Goal: Information Seeking & Learning: Learn about a topic

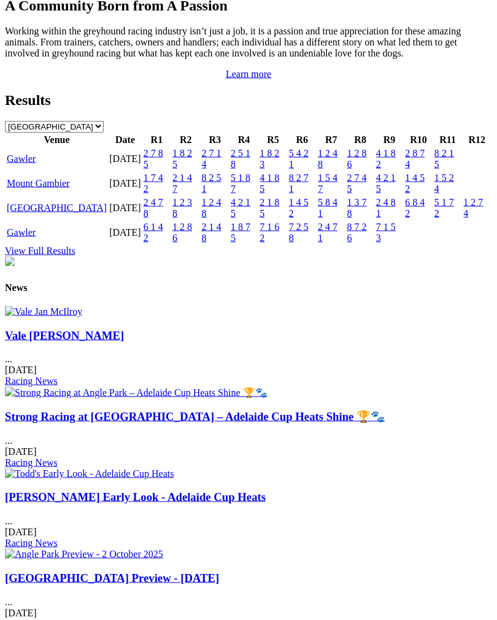
scroll to position [1343, 0]
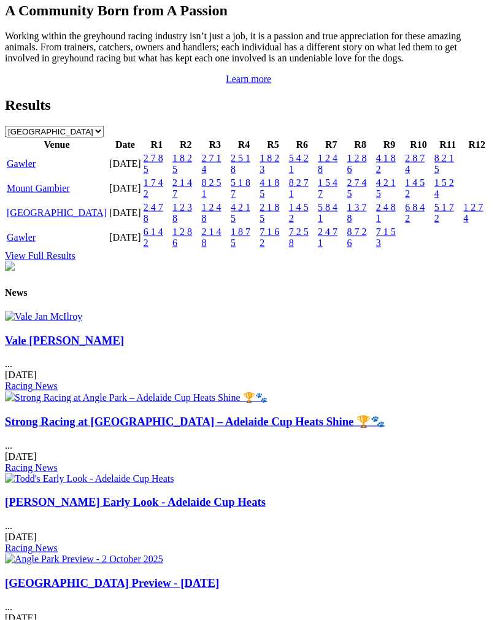
click at [36, 169] on link "Gawler" at bounding box center [21, 163] width 29 height 10
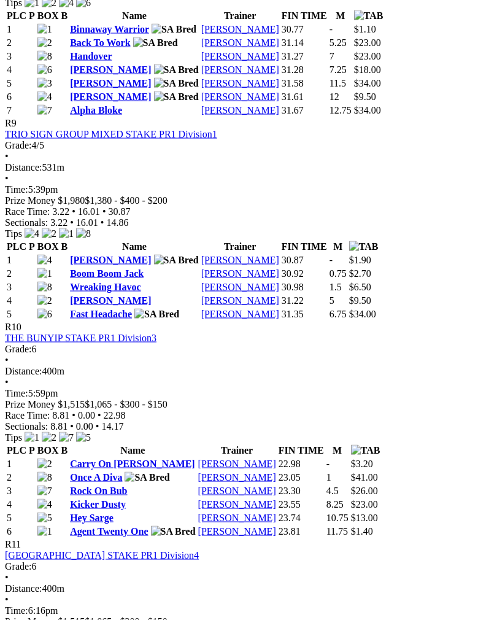
scroll to position [2284, 0]
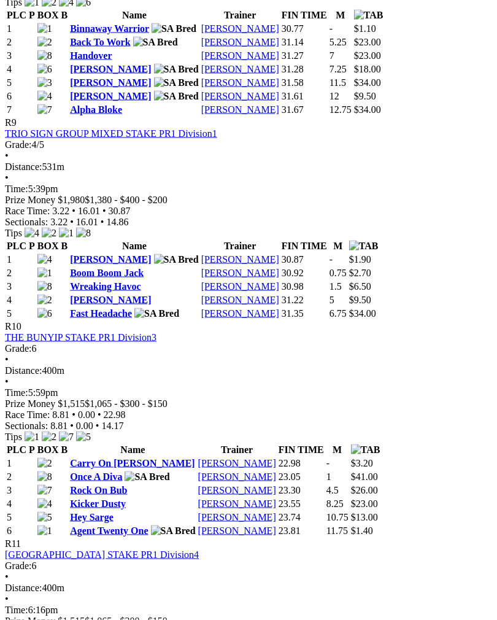
click at [117, 278] on link "Boom Boom Jack" at bounding box center [107, 273] width 74 height 10
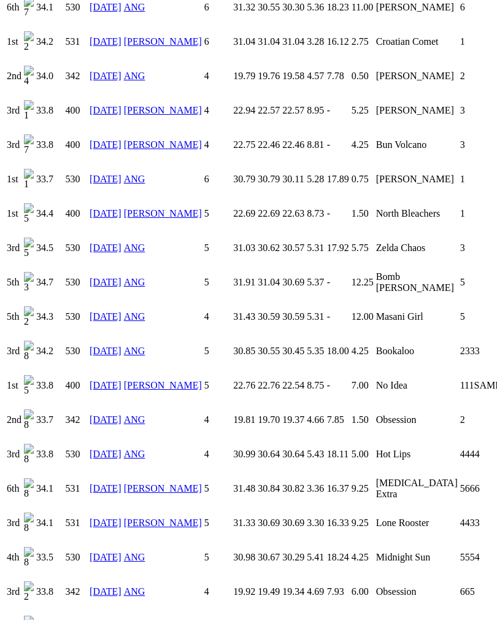
scroll to position [1506, 0]
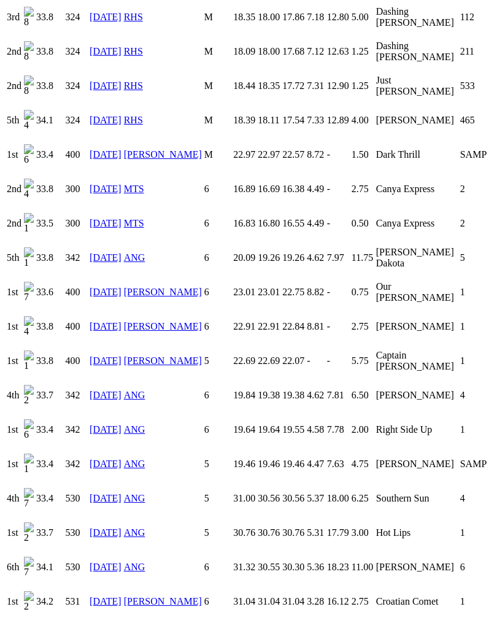
scroll to position [935, 0]
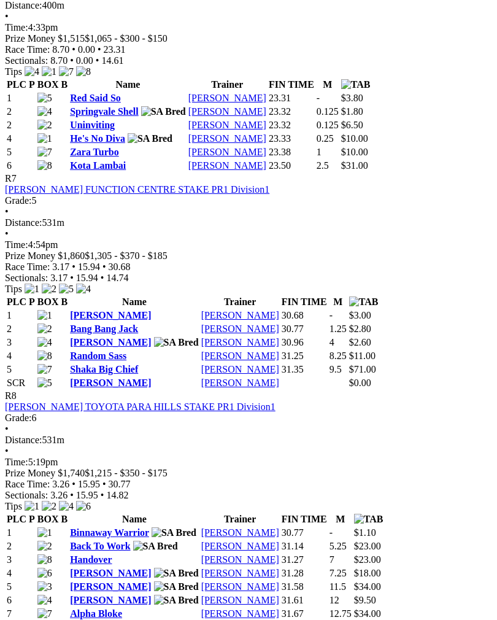
scroll to position [1779, 0]
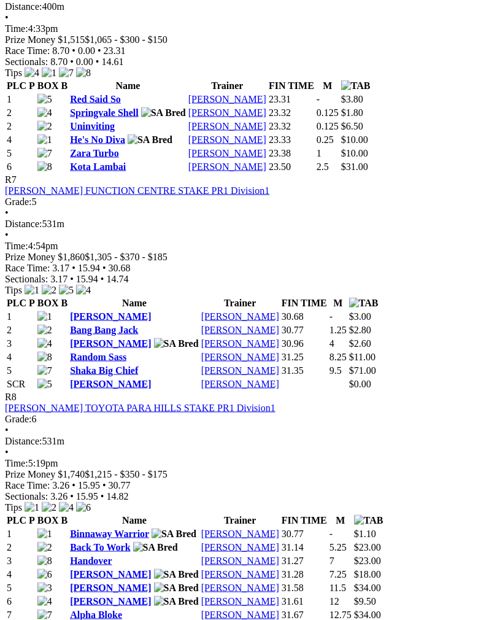
click at [135, 335] on link "Bang Bang Jack" at bounding box center [104, 330] width 68 height 10
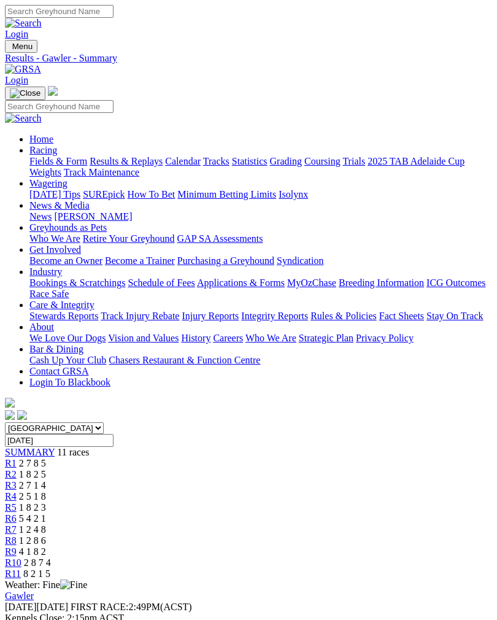
scroll to position [1779, 0]
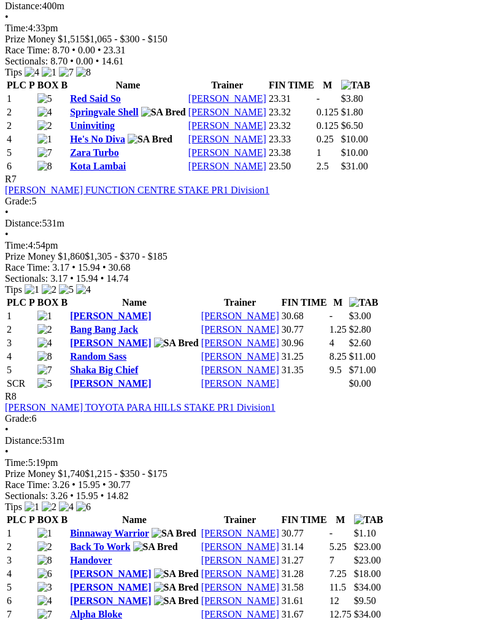
click at [117, 335] on link "Bang Bang Jack" at bounding box center [104, 329] width 68 height 10
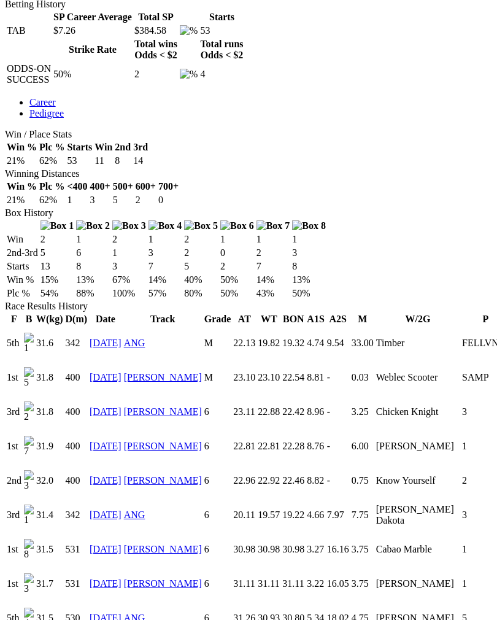
scroll to position [618, 0]
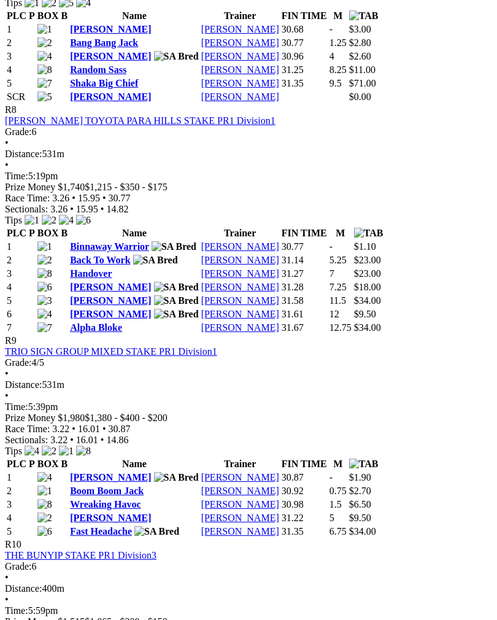
scroll to position [2077, 0]
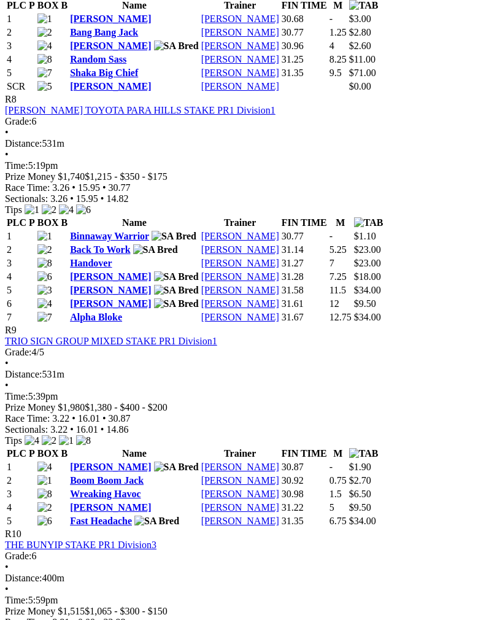
click at [103, 268] on link "Handover" at bounding box center [91, 263] width 42 height 10
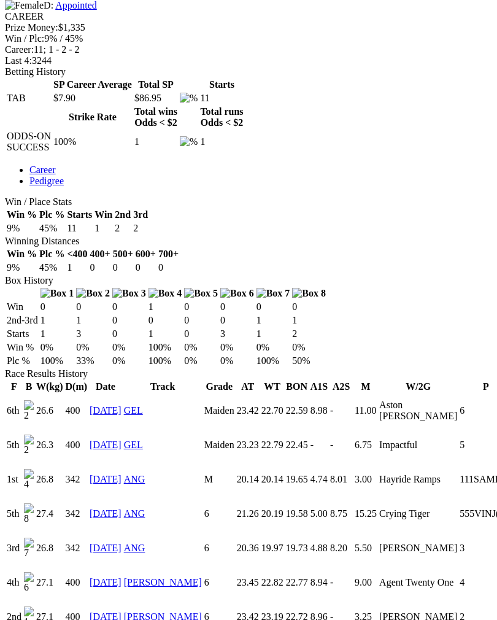
scroll to position [552, 0]
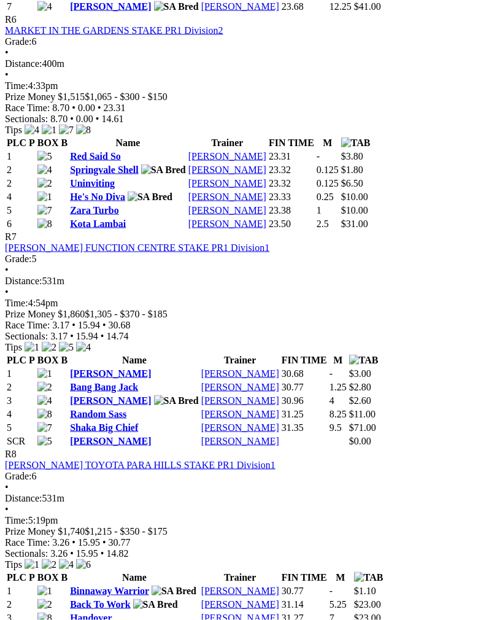
scroll to position [1714, 0]
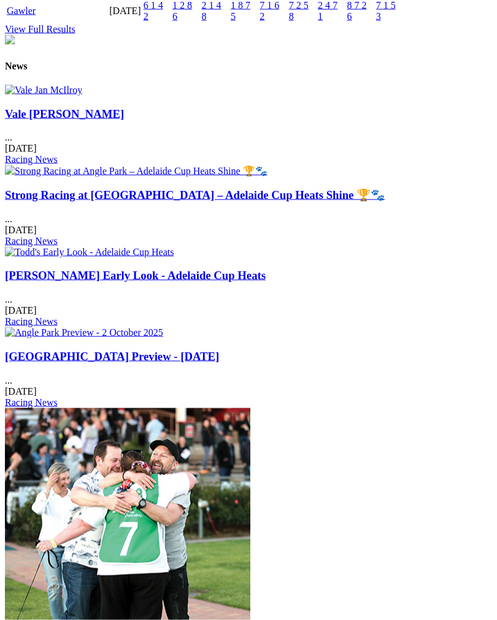
scroll to position [1570, 0]
click at [82, 95] on img at bounding box center [43, 89] width 77 height 11
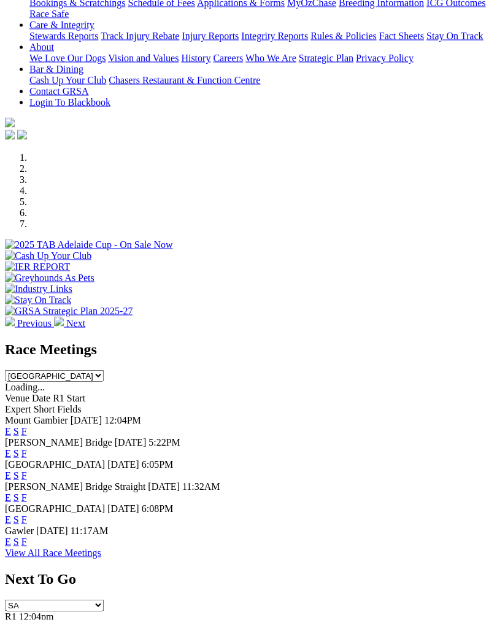
scroll to position [259, 0]
click at [27, 470] on link "F" at bounding box center [24, 475] width 6 height 10
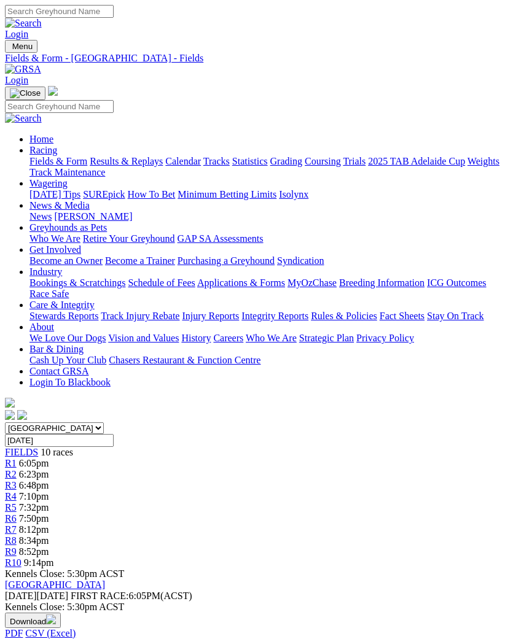
scroll to position [1, 0]
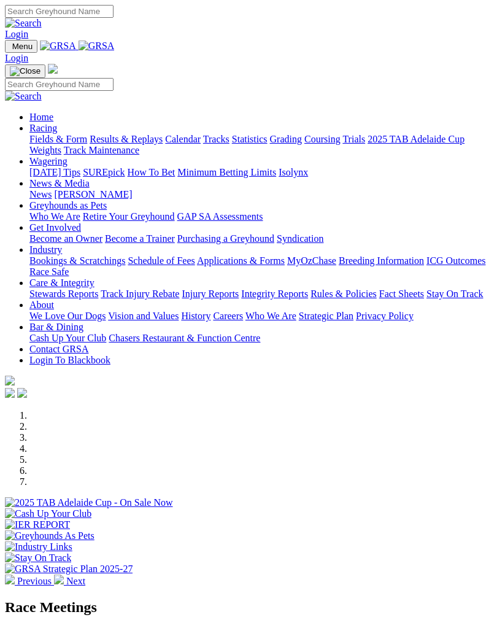
scroll to position [259, 0]
